Goal: Transaction & Acquisition: Purchase product/service

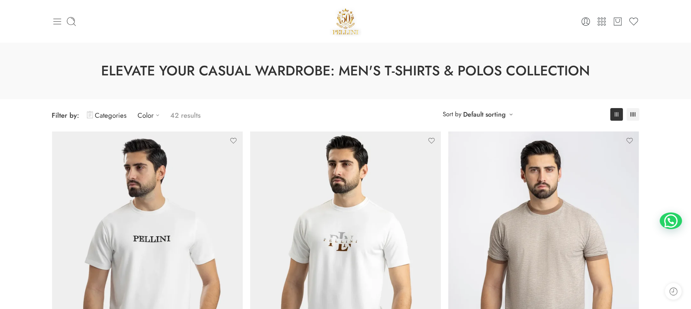
click at [56, 22] on icon at bounding box center [57, 21] width 10 height 10
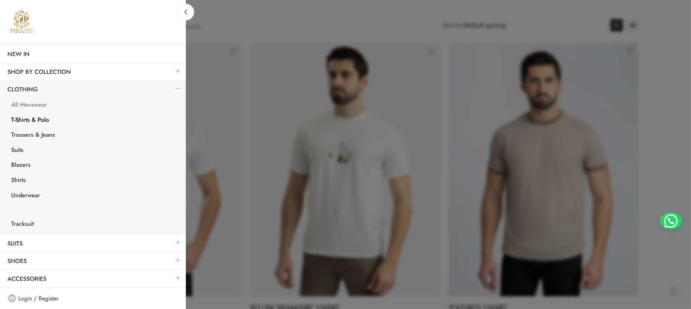
scroll to position [112, 0]
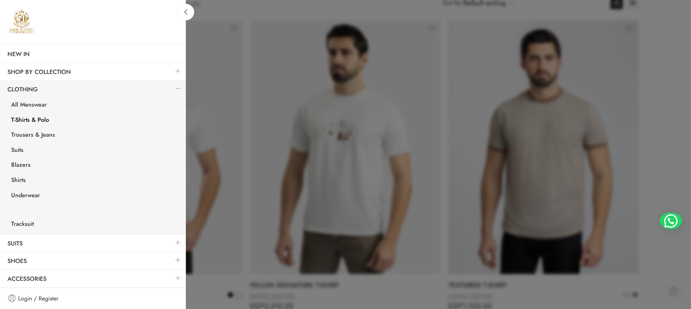
click at [170, 261] on link at bounding box center [178, 261] width 16 height 16
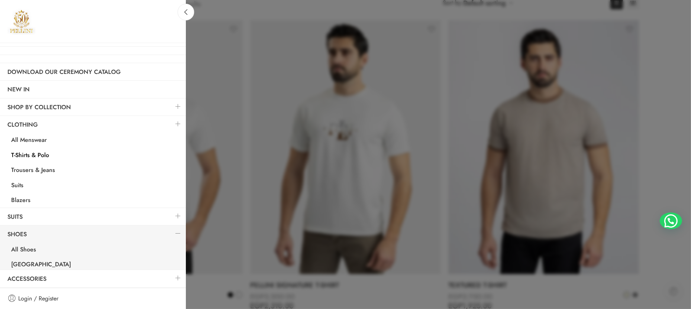
scroll to position [0, 0]
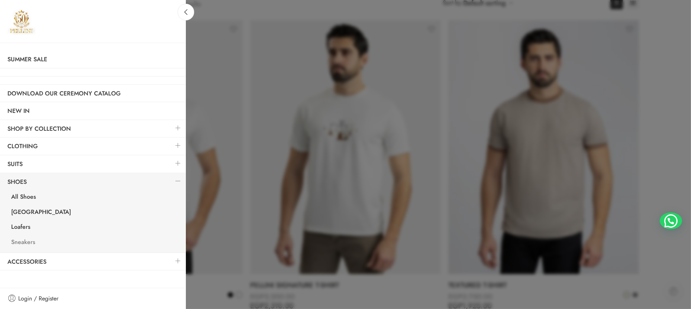
click at [24, 241] on link "Sneakers" at bounding box center [95, 243] width 182 height 15
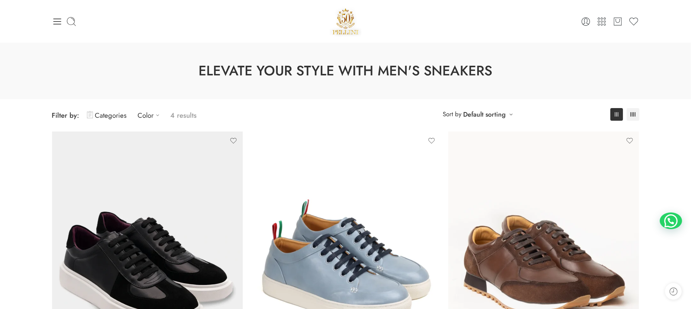
scroll to position [56, 0]
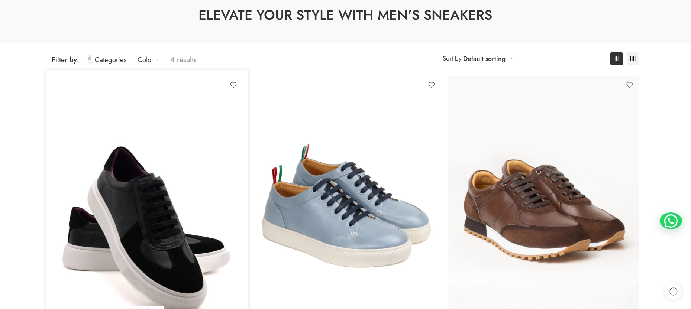
click at [108, 160] on img at bounding box center [147, 203] width 191 height 254
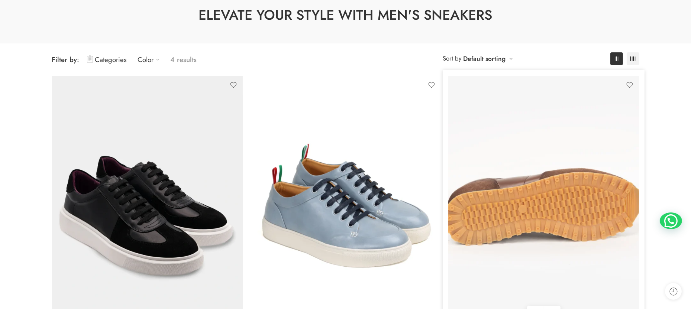
click at [514, 200] on img at bounding box center [543, 203] width 191 height 254
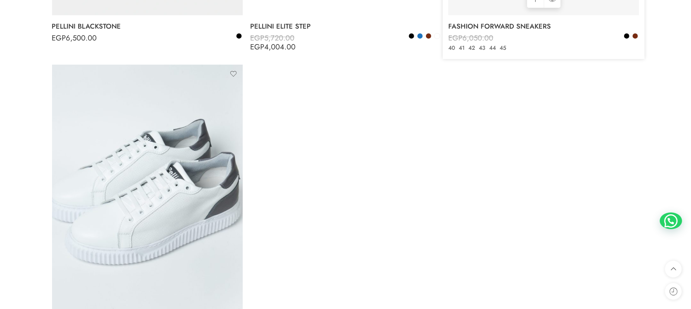
scroll to position [446, 0]
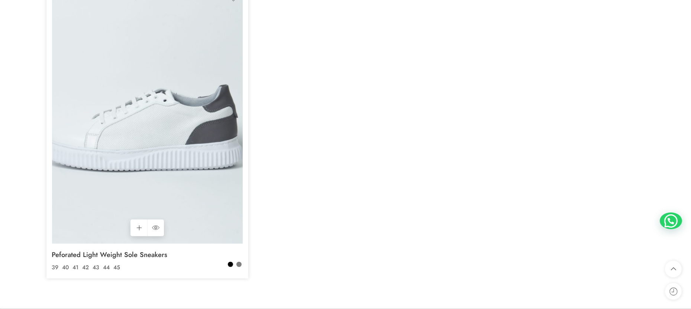
click at [208, 129] on img at bounding box center [147, 116] width 191 height 254
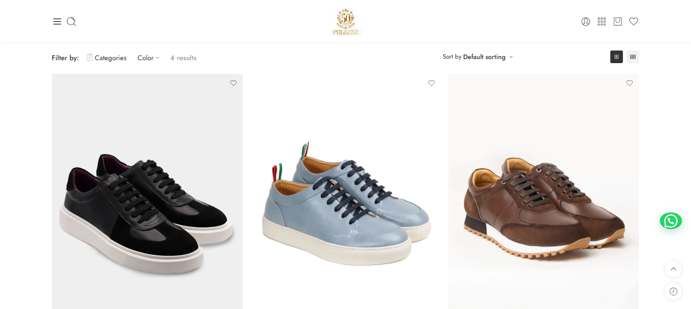
scroll to position [0, 0]
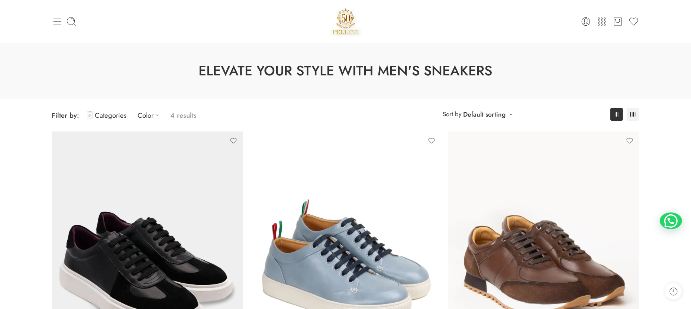
click at [56, 18] on icon at bounding box center [57, 21] width 10 height 10
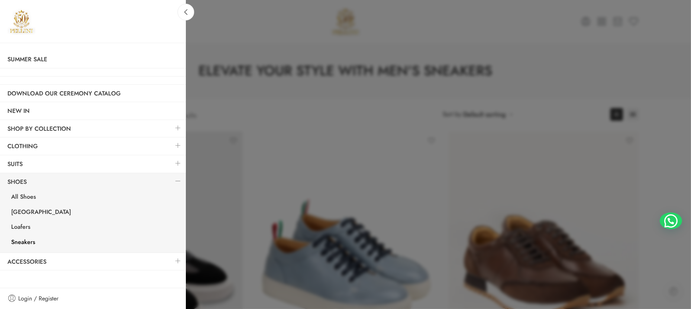
click at [177, 145] on link at bounding box center [178, 146] width 16 height 16
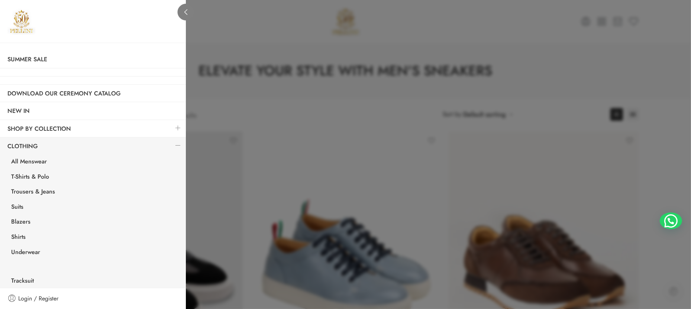
click at [180, 9] on link at bounding box center [186, 12] width 17 height 17
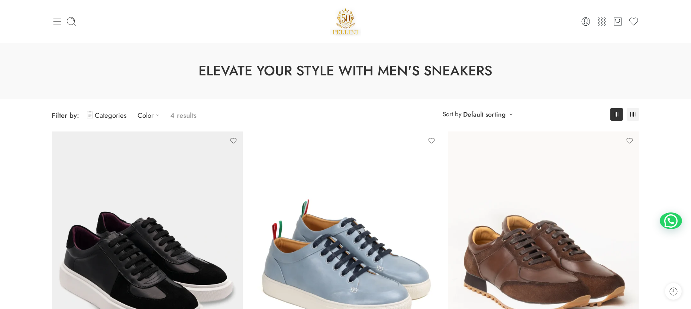
click at [56, 21] on icon at bounding box center [57, 21] width 10 height 10
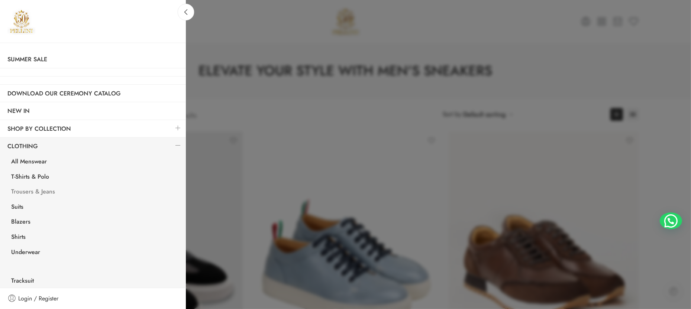
click at [34, 189] on link "Trousers & Jeans" at bounding box center [95, 192] width 182 height 15
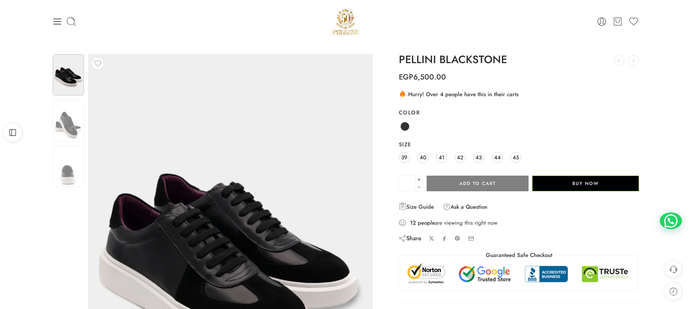
scroll to position [56, 0]
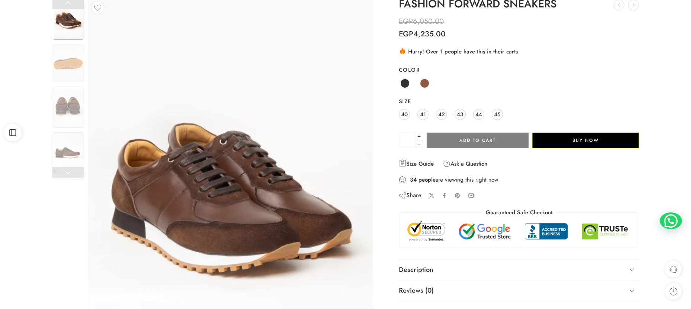
scroll to position [112, 0]
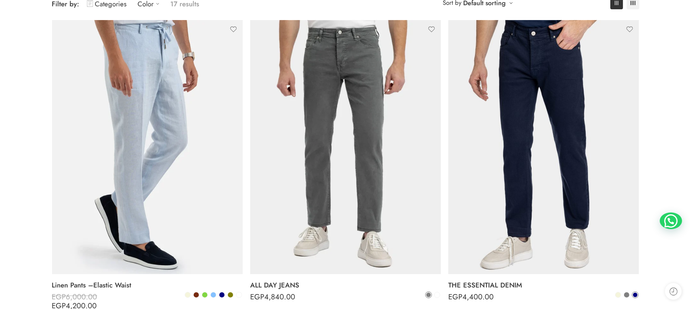
scroll to position [167, 0]
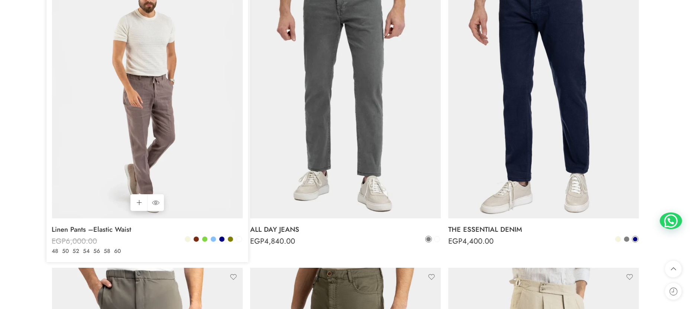
click at [128, 148] on img at bounding box center [147, 91] width 191 height 254
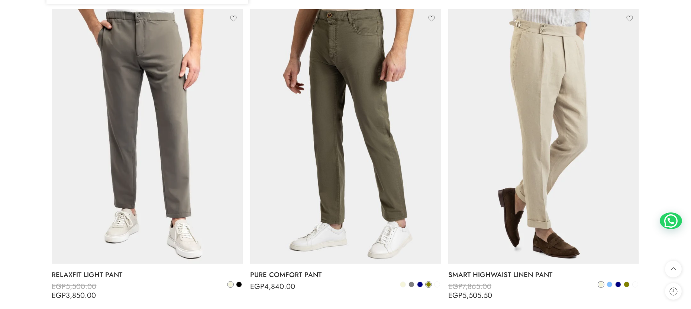
scroll to position [446, 0]
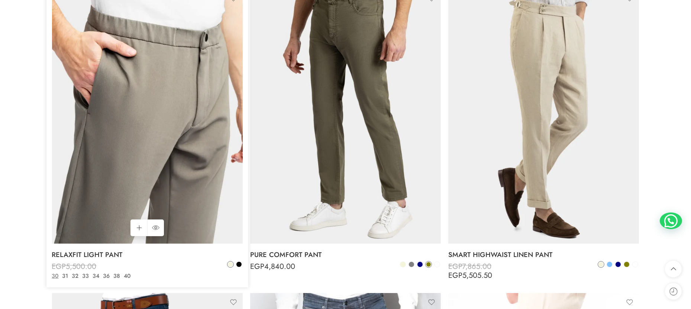
click at [96, 142] on img at bounding box center [147, 116] width 191 height 254
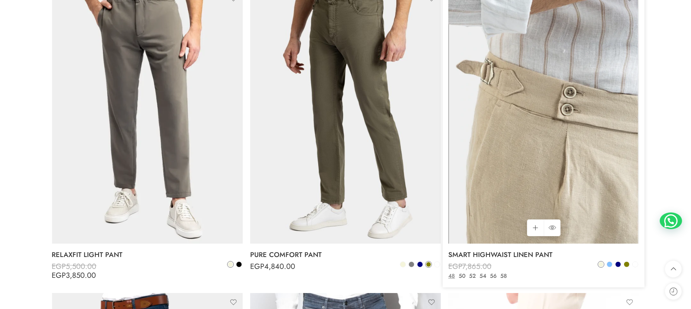
click at [506, 114] on img at bounding box center [543, 116] width 191 height 254
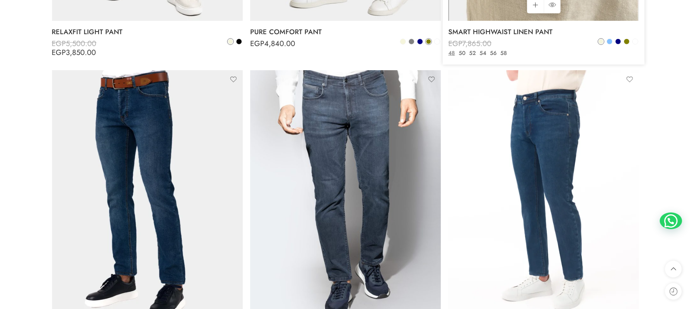
scroll to position [725, 0]
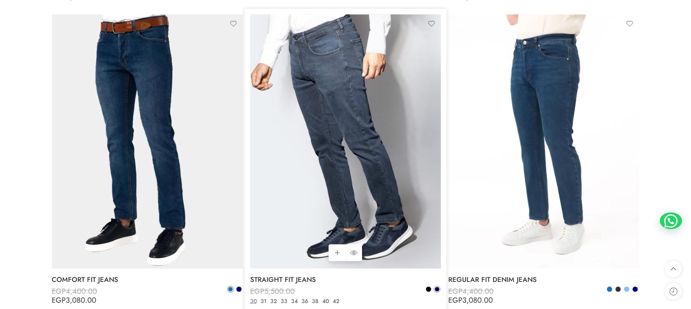
click at [368, 116] on img at bounding box center [345, 142] width 191 height 254
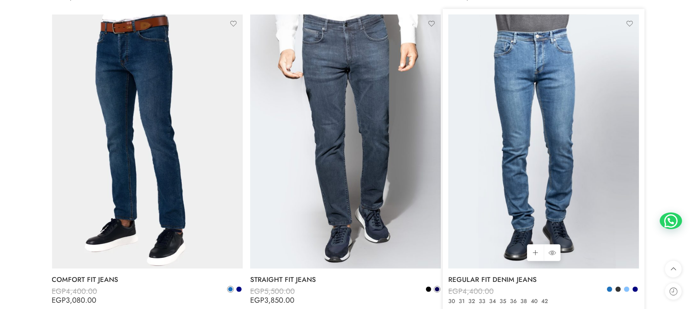
click at [530, 129] on img at bounding box center [543, 142] width 191 height 254
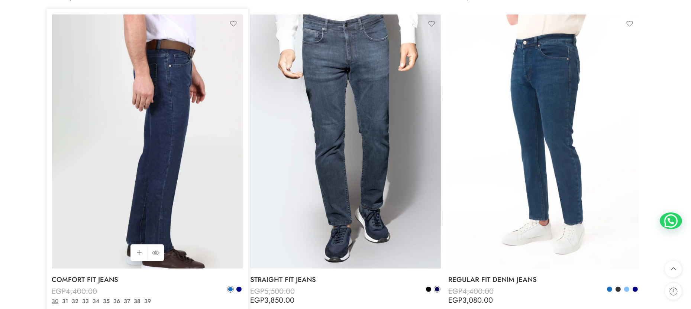
click at [149, 138] on img at bounding box center [147, 142] width 191 height 254
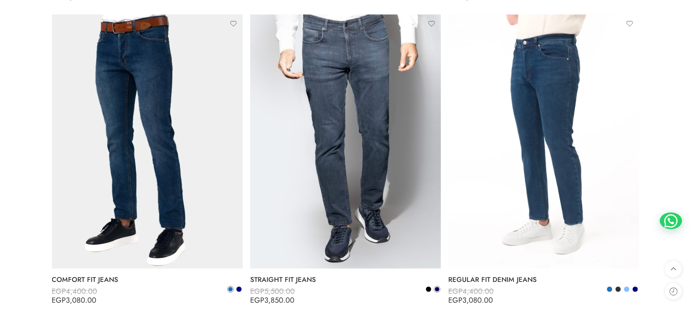
click at [32, 195] on div "**********" at bounding box center [345, 286] width 691 height 1937
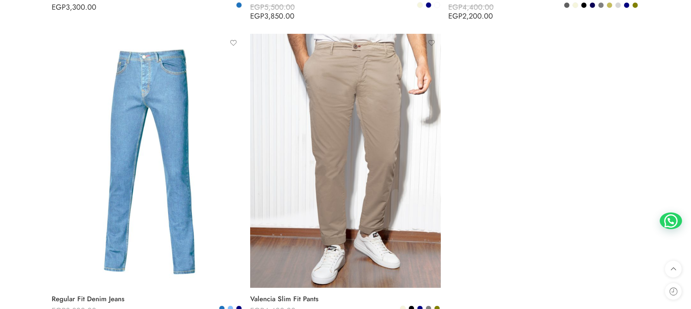
scroll to position [1673, 0]
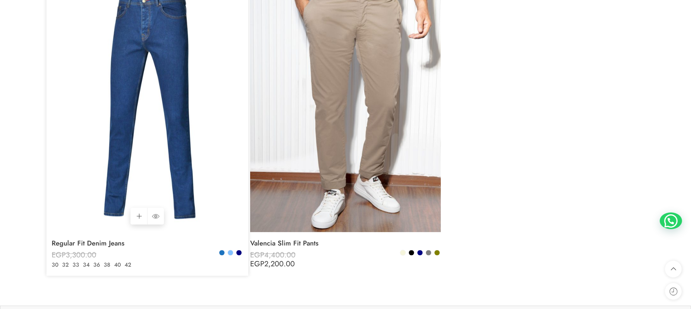
click at [148, 136] on img at bounding box center [147, 105] width 191 height 254
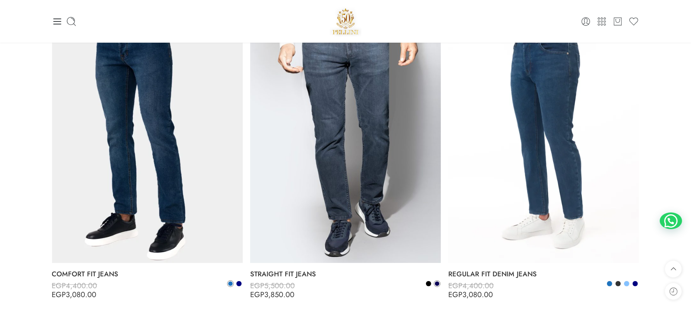
scroll to position [669, 0]
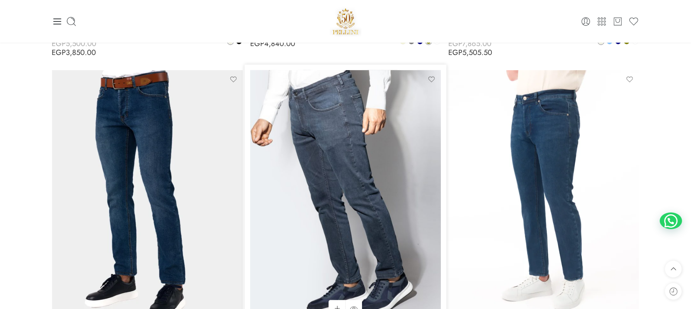
click at [374, 186] on img at bounding box center [345, 197] width 191 height 254
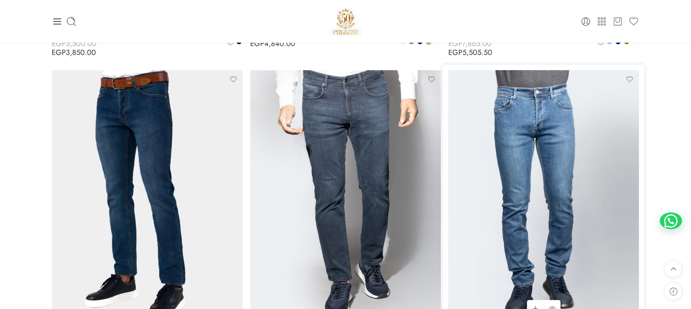
click at [572, 179] on img at bounding box center [543, 197] width 191 height 254
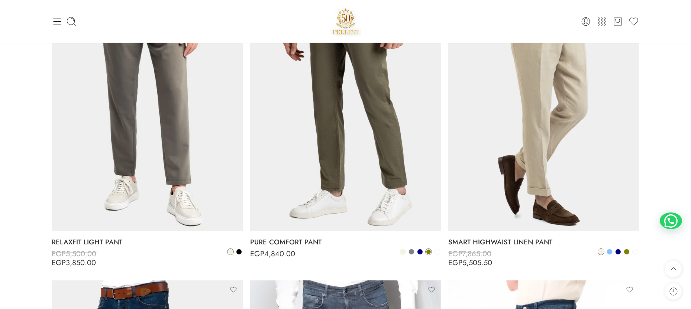
scroll to position [446, 0]
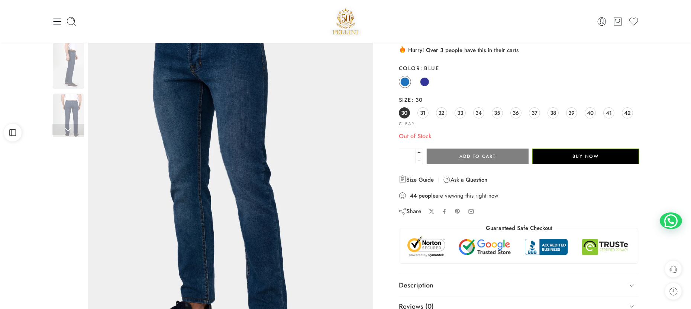
scroll to position [56, 0]
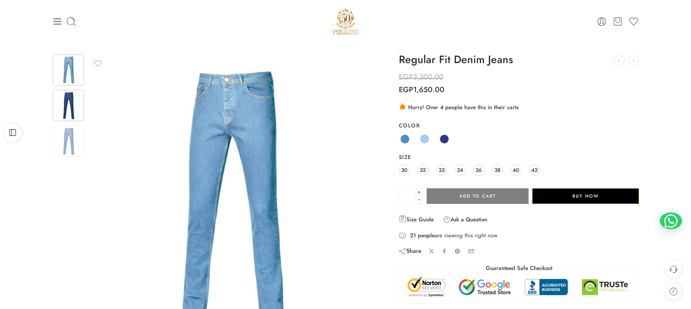
click at [67, 104] on img at bounding box center [68, 105] width 31 height 31
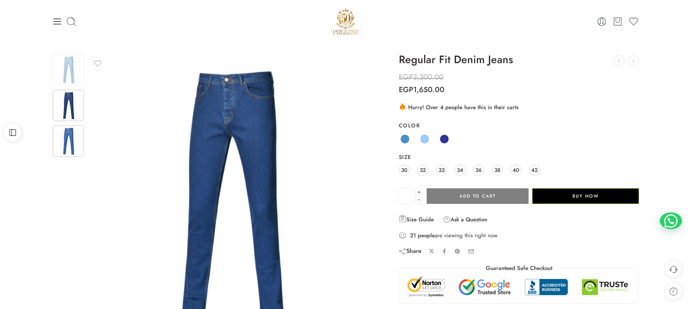
click at [70, 135] on img at bounding box center [68, 141] width 31 height 31
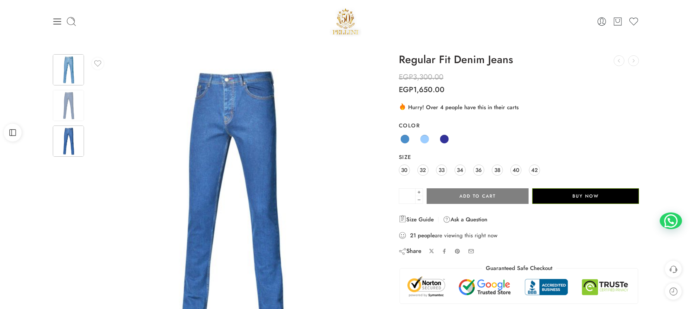
click at [73, 65] on img at bounding box center [68, 69] width 31 height 31
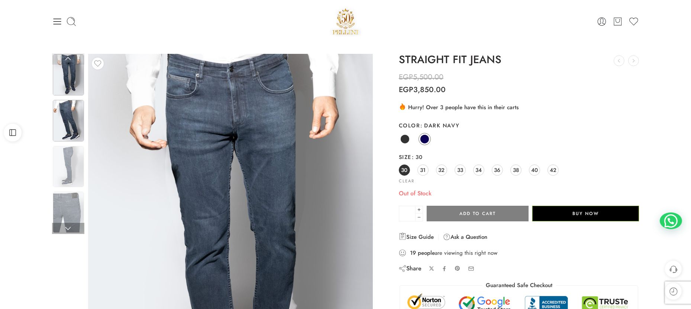
click at [68, 108] on img at bounding box center [68, 120] width 31 height 41
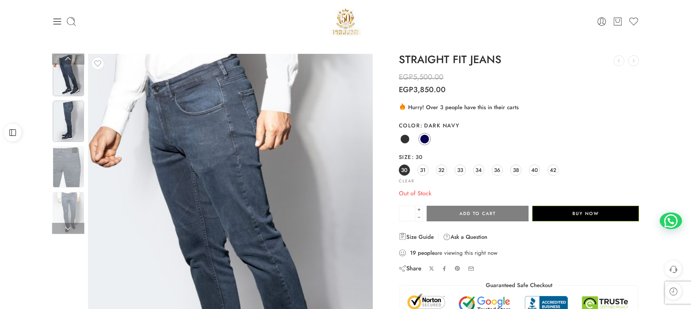
click at [67, 120] on img at bounding box center [68, 121] width 31 height 41
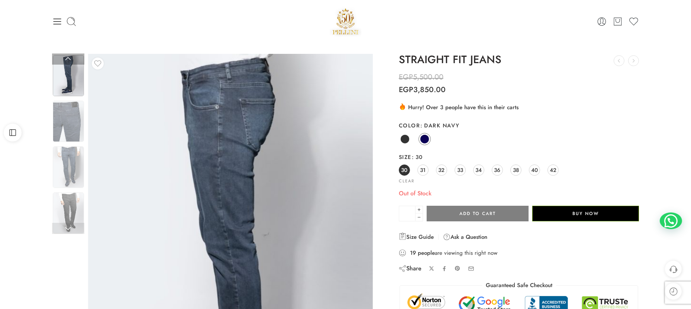
click at [67, 120] on img at bounding box center [68, 121] width 31 height 41
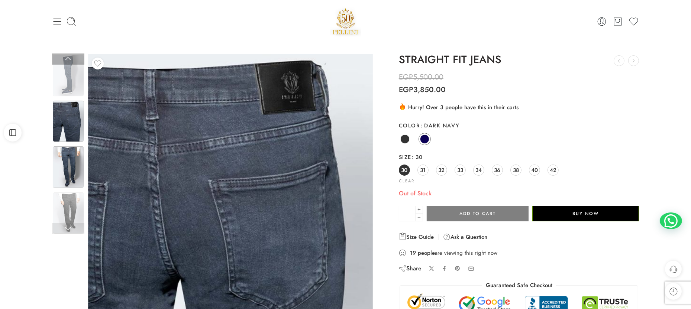
click at [67, 162] on img at bounding box center [68, 167] width 31 height 41
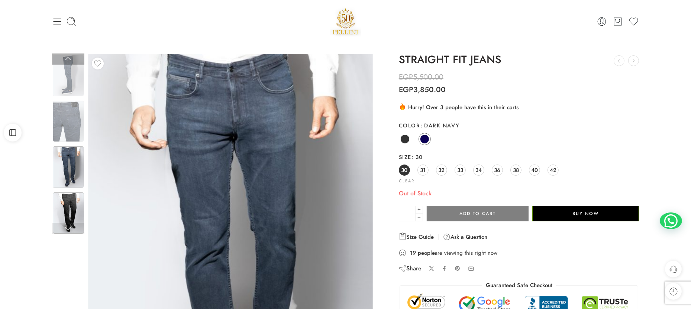
click at [69, 203] on img at bounding box center [68, 213] width 31 height 41
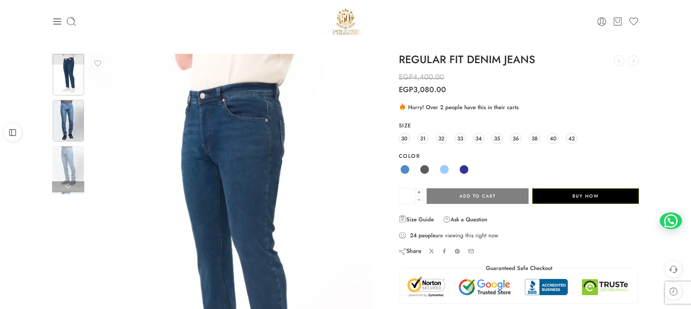
click at [74, 128] on img at bounding box center [68, 120] width 31 height 41
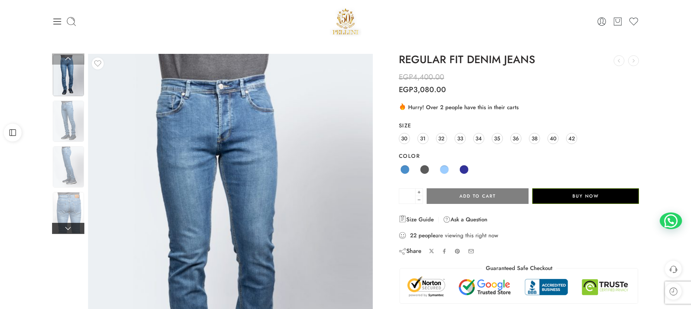
click at [69, 206] on link at bounding box center [68, 228] width 32 height 11
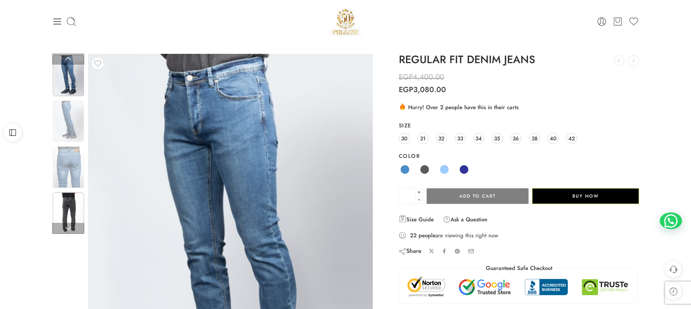
click at [70, 205] on img at bounding box center [68, 213] width 31 height 41
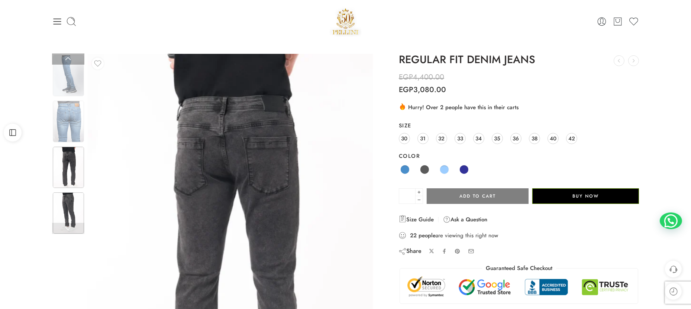
click at [68, 202] on img at bounding box center [68, 213] width 31 height 41
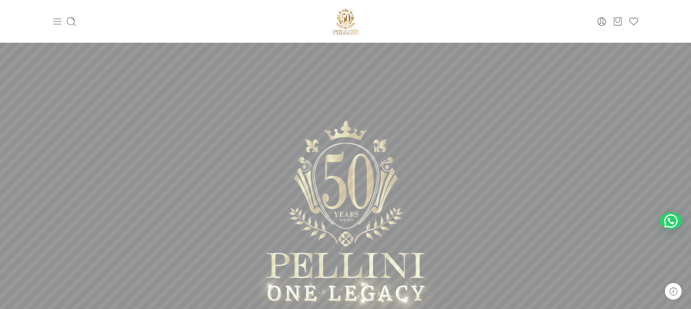
click at [60, 22] on icon at bounding box center [57, 21] width 10 height 10
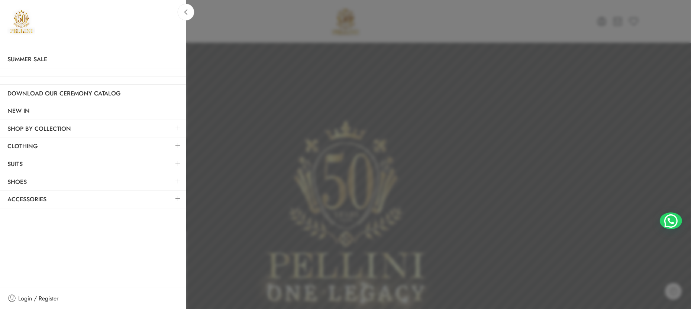
click at [179, 143] on link at bounding box center [178, 146] width 16 height 16
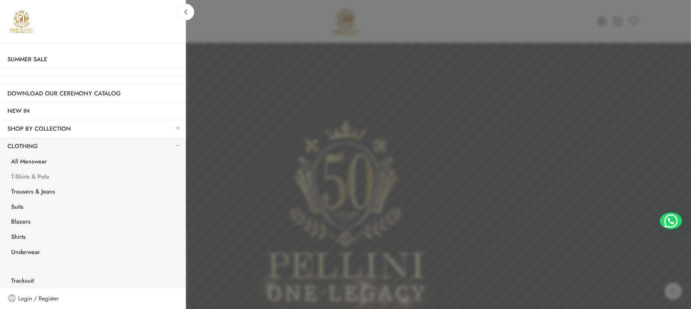
click at [28, 175] on link "T-Shirts & Polo" at bounding box center [95, 177] width 182 height 15
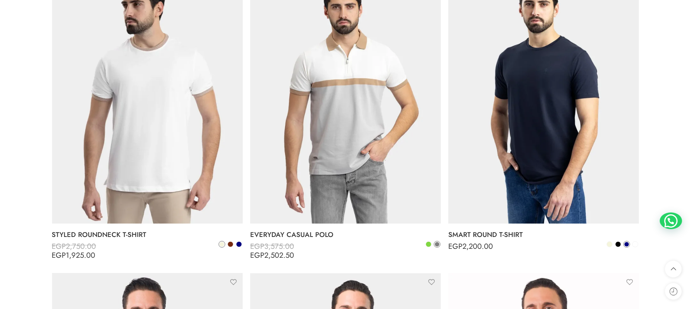
scroll to position [1339, 0]
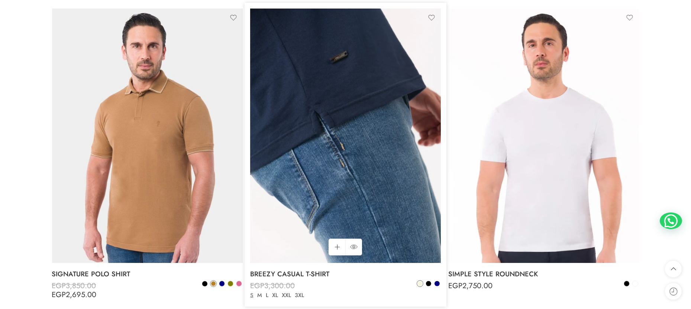
click at [323, 134] on img at bounding box center [345, 136] width 191 height 254
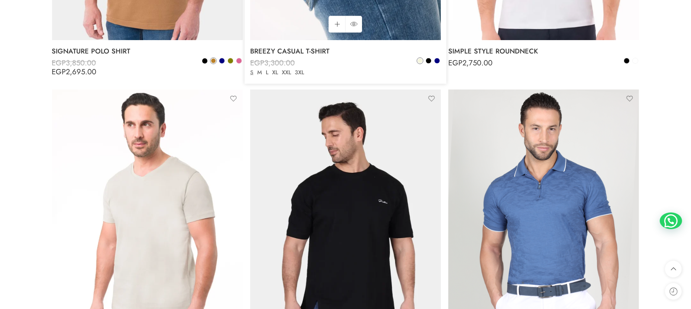
scroll to position [1618, 0]
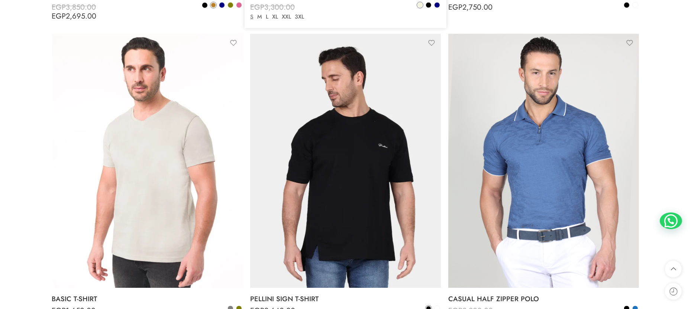
click at [323, 134] on img at bounding box center [345, 161] width 191 height 254
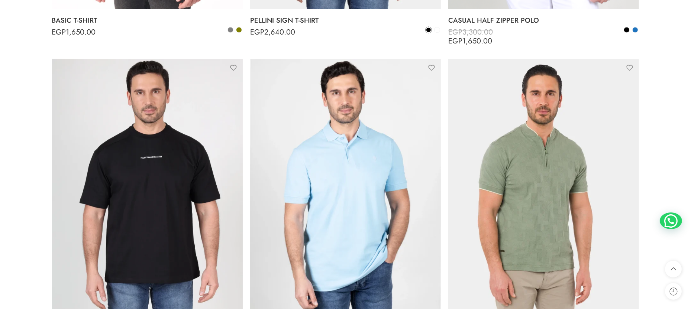
scroll to position [1952, 0]
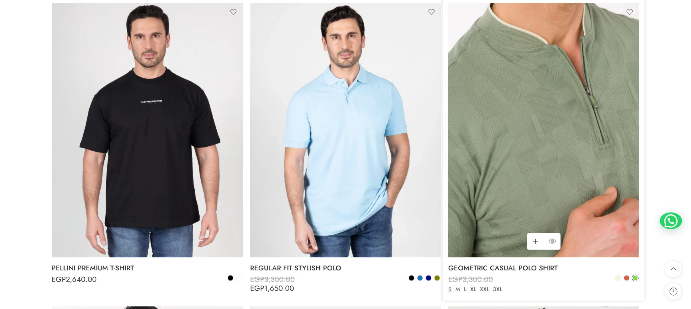
click at [482, 137] on img at bounding box center [543, 130] width 191 height 254
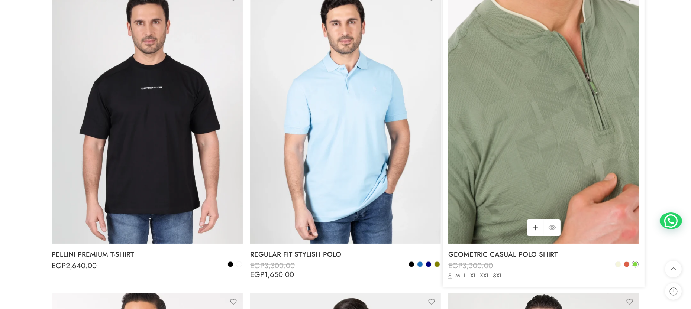
scroll to position [2231, 0]
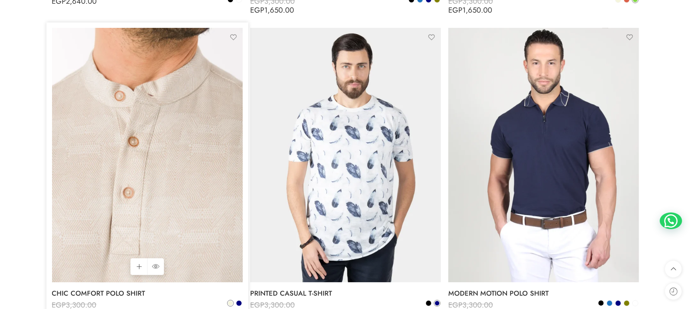
click at [184, 146] on img at bounding box center [147, 155] width 191 height 254
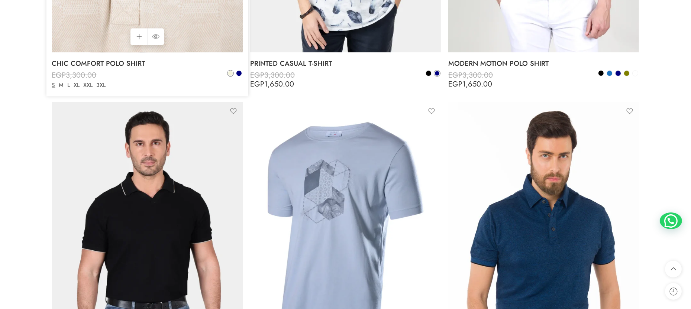
scroll to position [2566, 0]
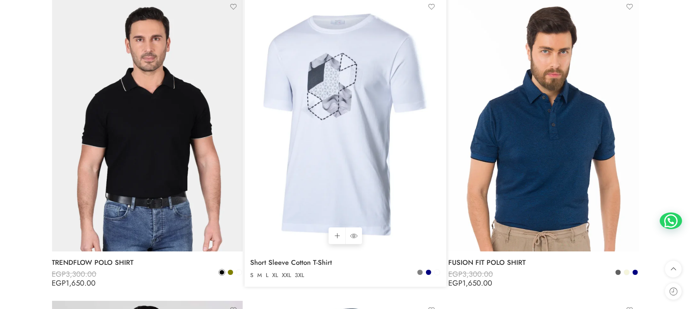
click at [366, 139] on img at bounding box center [345, 124] width 191 height 254
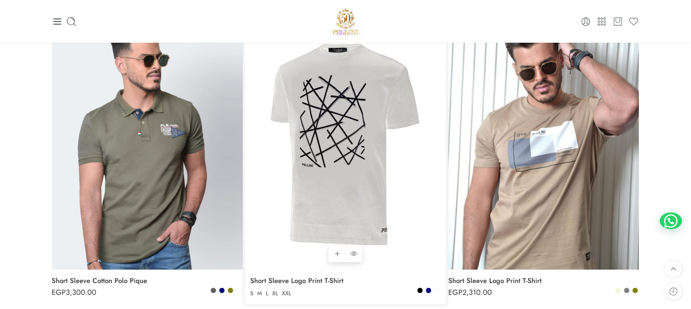
scroll to position [3682, 0]
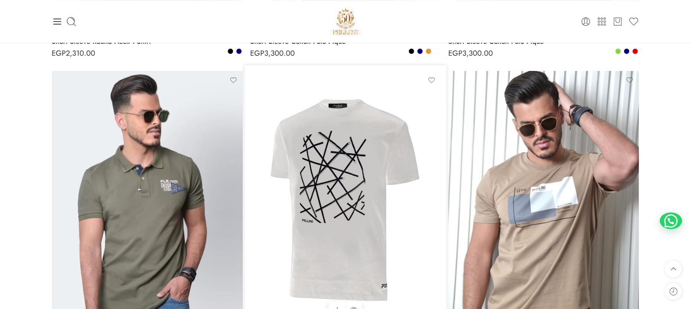
click at [330, 176] on img at bounding box center [345, 198] width 191 height 254
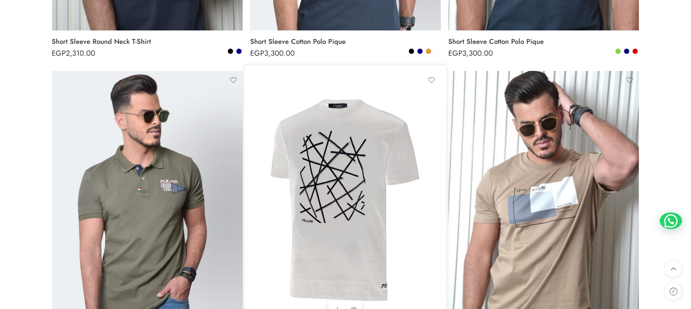
scroll to position [3961, 0]
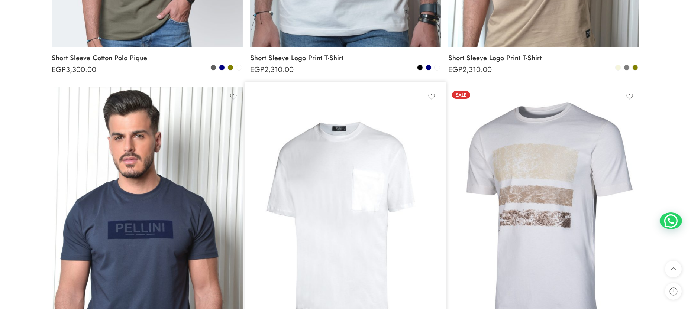
click at [174, 187] on img at bounding box center [147, 214] width 191 height 254
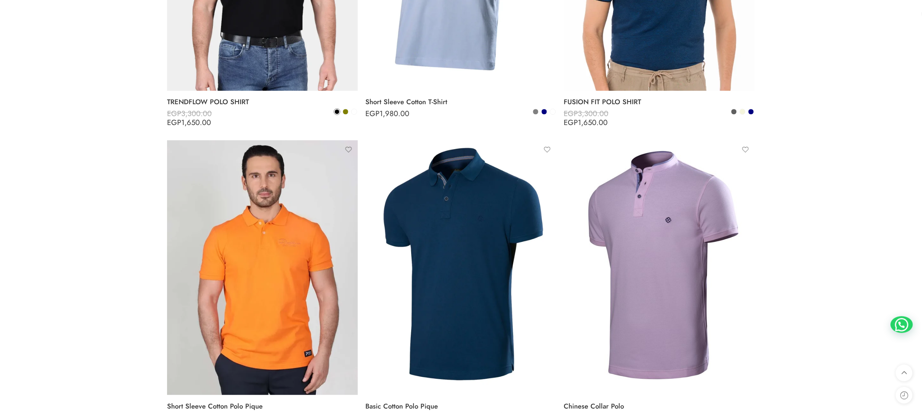
scroll to position [2752, 0]
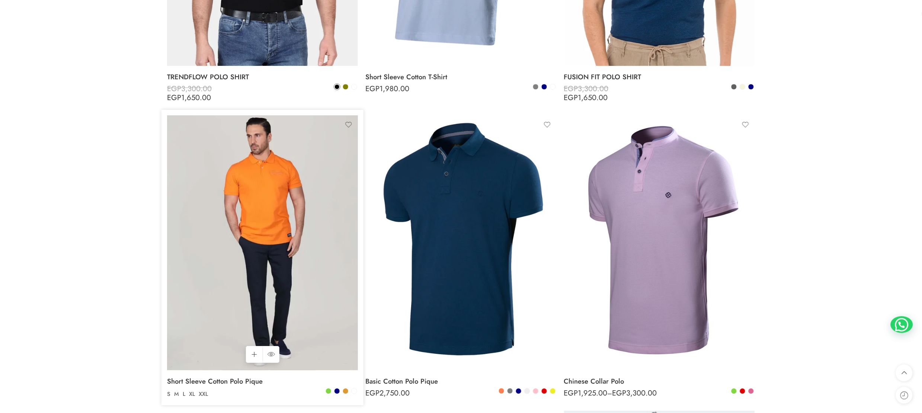
click at [254, 241] on img at bounding box center [262, 242] width 191 height 254
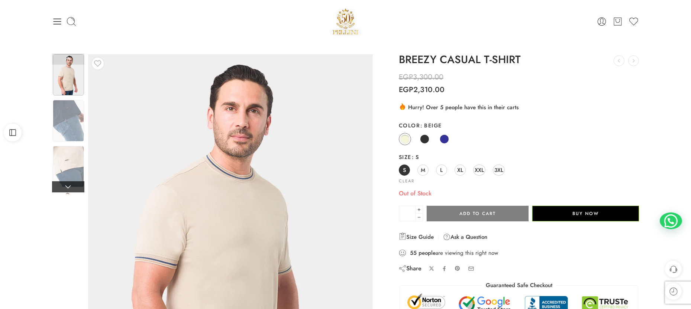
click at [66, 188] on link at bounding box center [68, 186] width 32 height 11
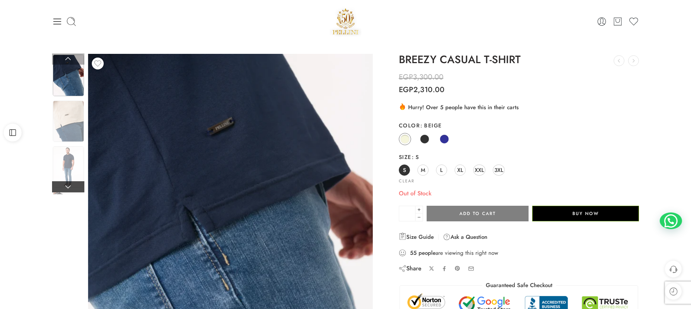
click at [71, 182] on link at bounding box center [68, 186] width 32 height 11
click at [70, 157] on img at bounding box center [68, 167] width 31 height 41
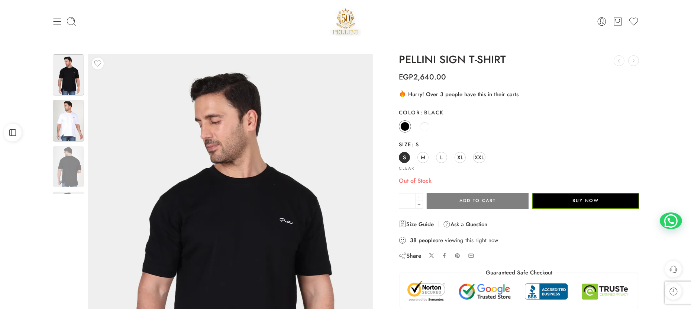
click at [69, 119] on img at bounding box center [68, 120] width 31 height 41
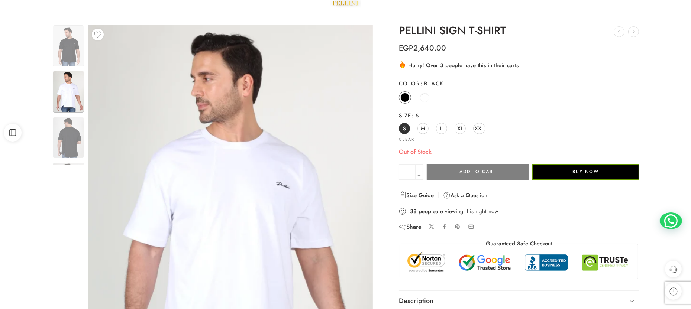
scroll to position [56, 0]
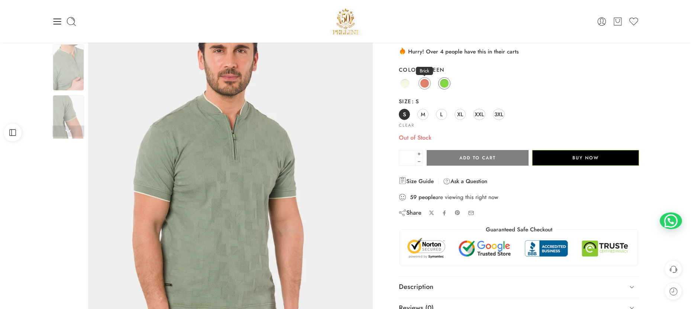
click at [424, 84] on span at bounding box center [424, 83] width 9 height 9
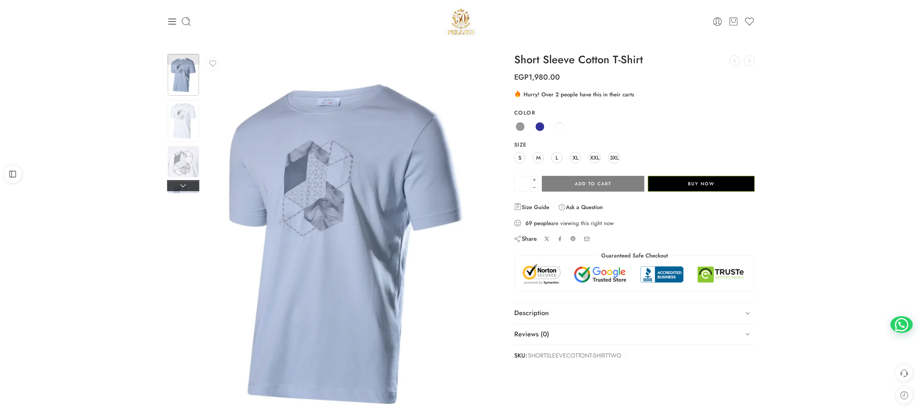
click at [183, 186] on link at bounding box center [183, 185] width 32 height 11
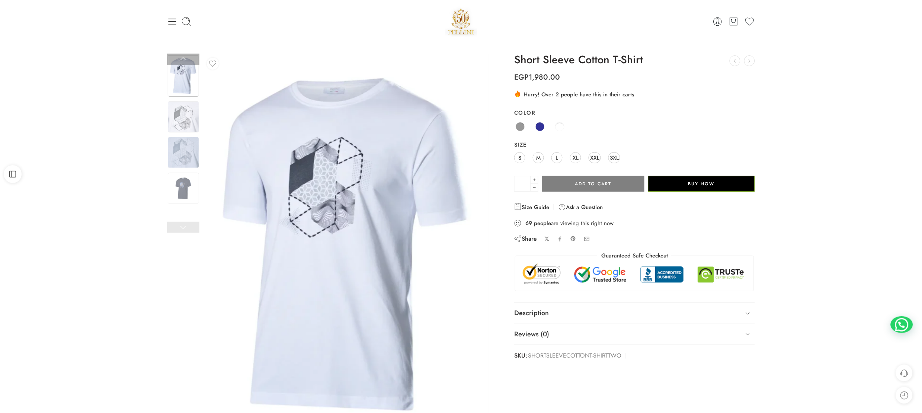
click at [183, 186] on img at bounding box center [183, 188] width 31 height 31
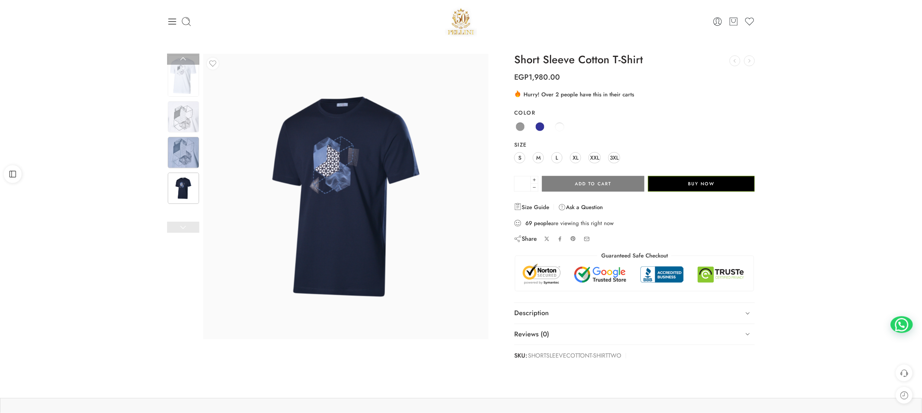
click at [190, 161] on img at bounding box center [183, 152] width 31 height 31
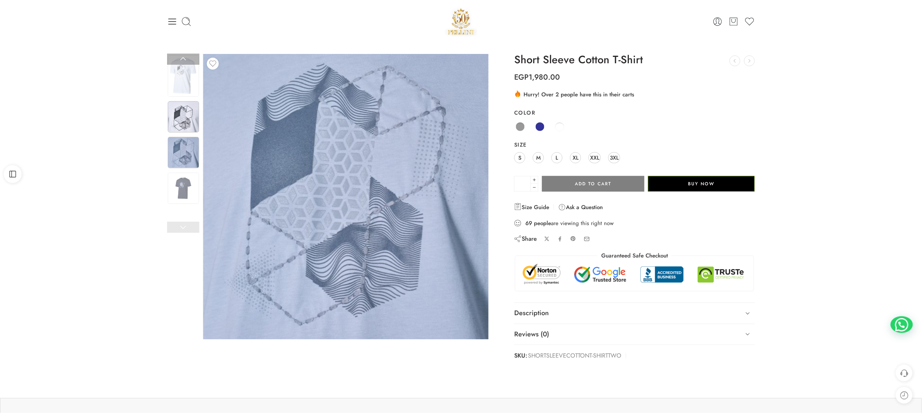
click at [190, 117] on img at bounding box center [183, 116] width 31 height 31
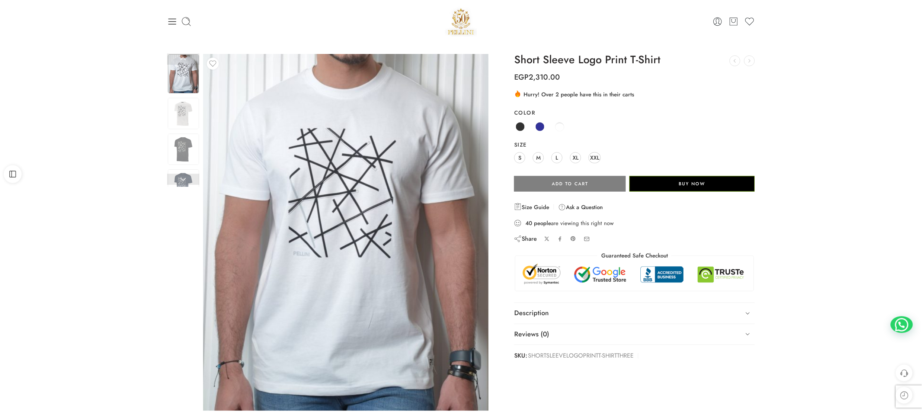
click at [460, 9] on div at bounding box center [461, 22] width 196 height 32
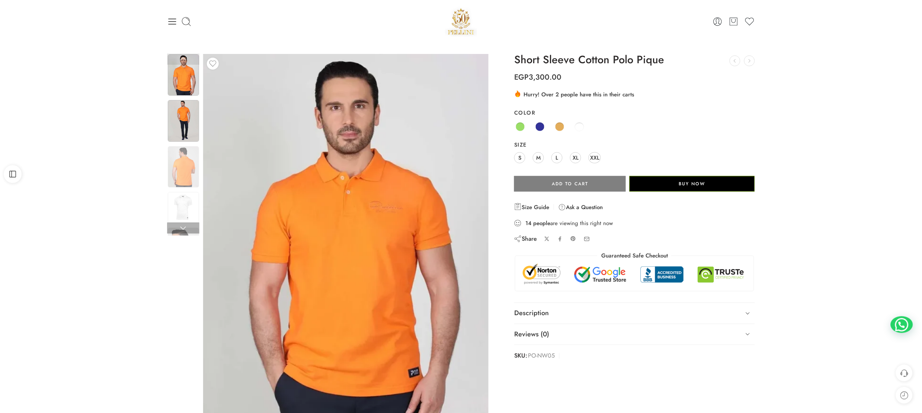
click at [193, 122] on img at bounding box center [183, 120] width 31 height 41
